Goal: Task Accomplishment & Management: Use online tool/utility

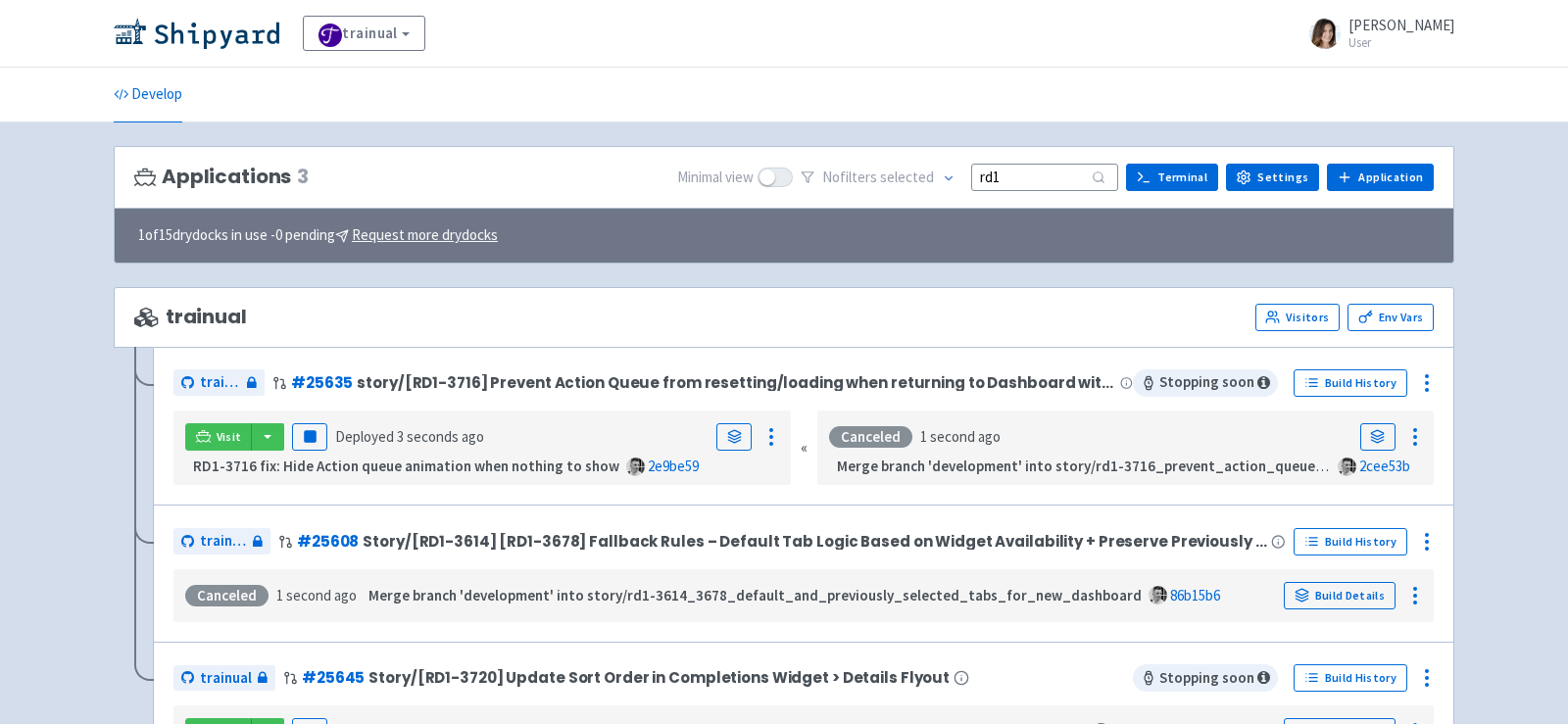
scroll to position [104, 0]
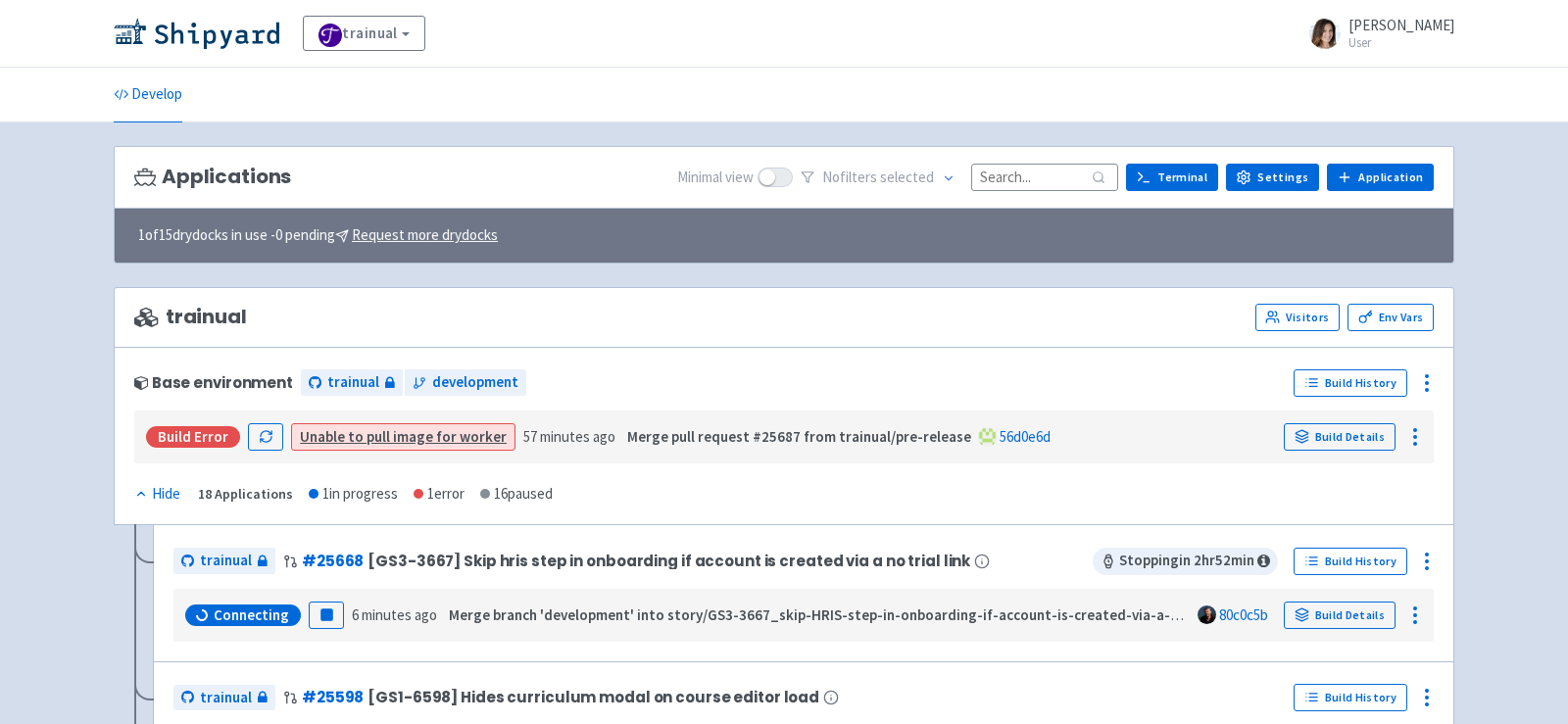
click at [1054, 164] on input at bounding box center [1044, 177] width 147 height 27
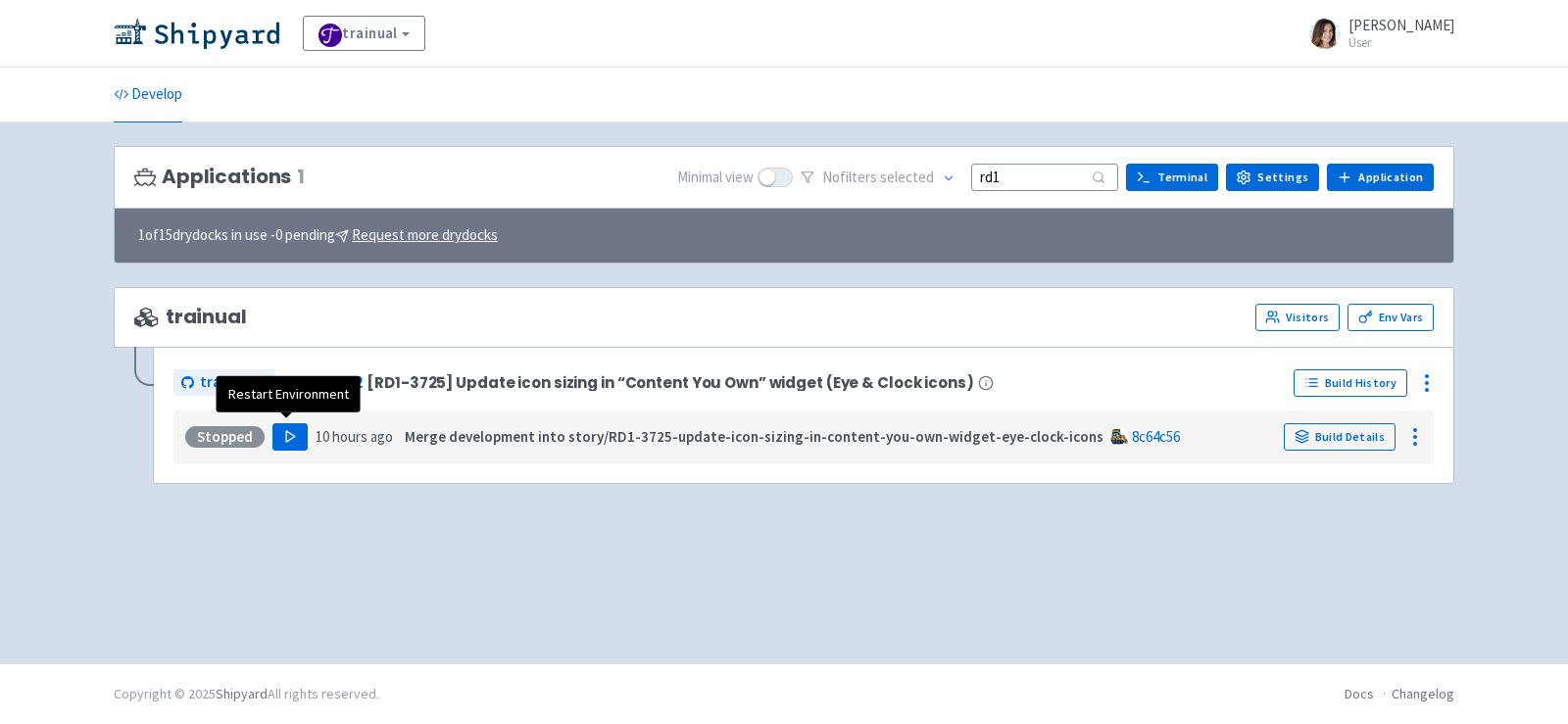
type input "rd1"
click at [279, 440] on button "Play" at bounding box center [290, 436] width 36 height 28
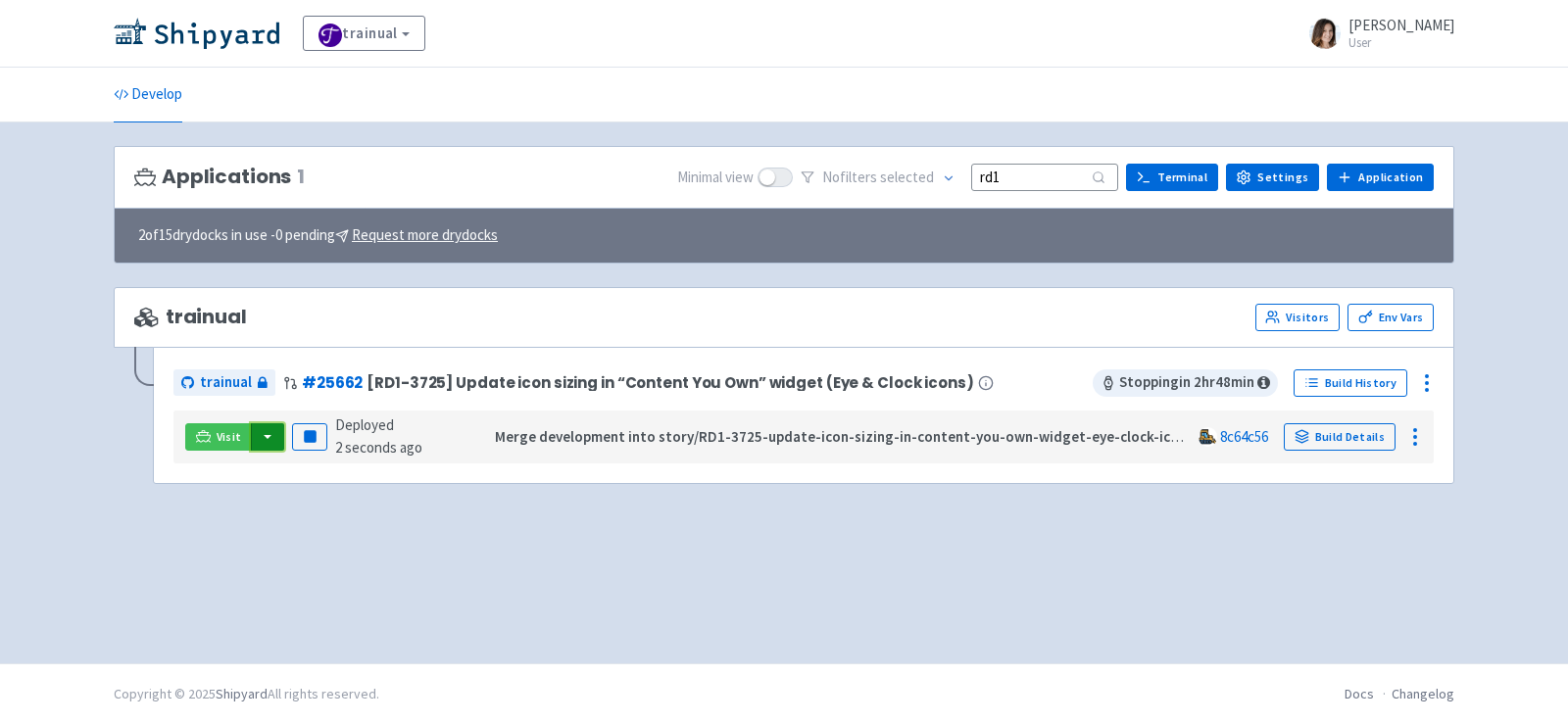
click at [267, 422] on button "button" at bounding box center [268, 436] width 34 height 28
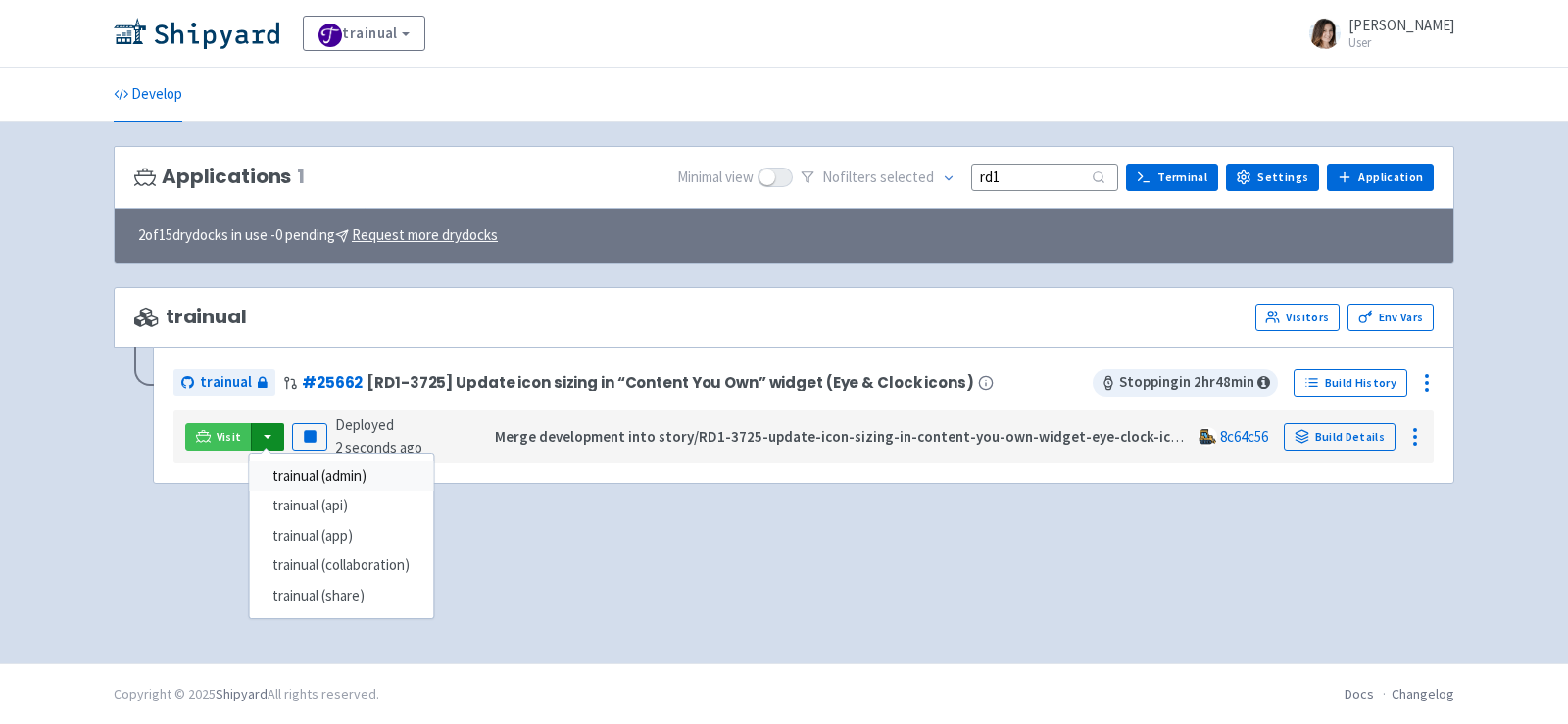
click at [339, 472] on link "trainual (admin)" at bounding box center [341, 476] width 185 height 31
